Goal: Find specific page/section: Find specific page/section

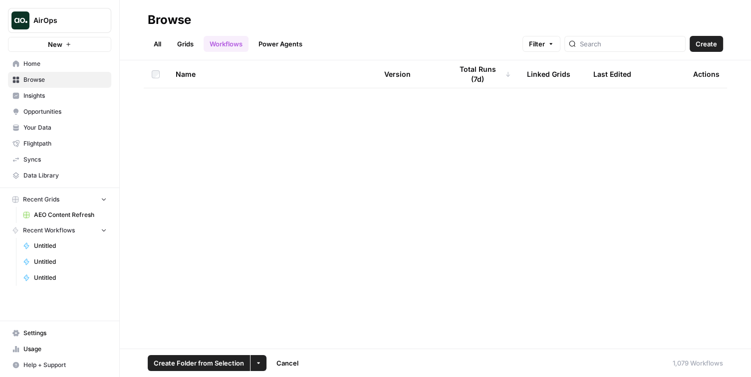
scroll to position [29896, 0]
